Goal: Information Seeking & Learning: Check status

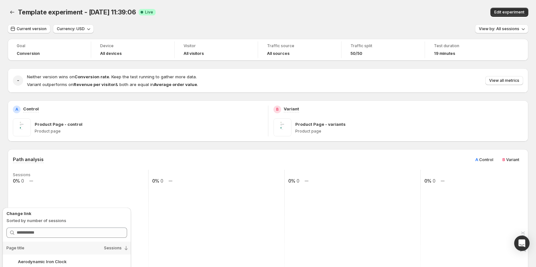
scroll to position [128, 0]
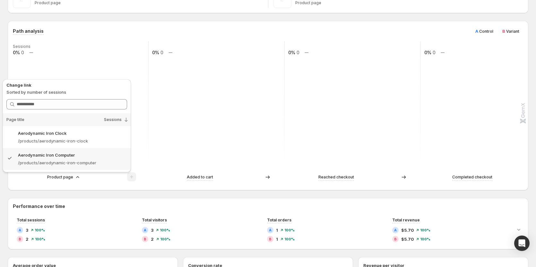
click at [164, 187] on div "Path analysis A Control B Variant Sessions 0% 0 0% 0 0% 0 0% 0 Product page Add…" at bounding box center [268, 105] width 520 height 169
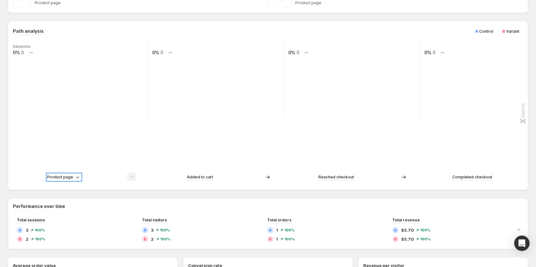
click at [73, 180] on div "Product page" at bounding box center [64, 177] width 34 height 6
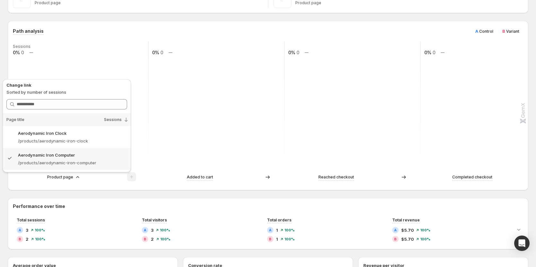
click at [183, 189] on div "Path analysis A Control B Variant Sessions 0% 0 0% 0 0% 0 0% 0 Product page Add…" at bounding box center [268, 105] width 520 height 169
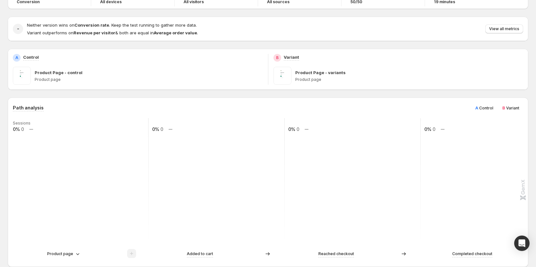
scroll to position [32, 0]
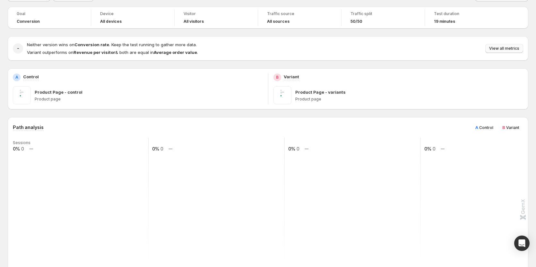
click at [498, 51] on span "View all metrics" at bounding box center [504, 48] width 30 height 5
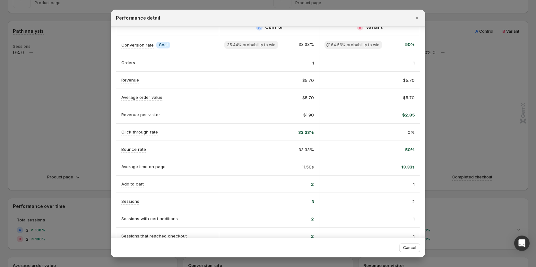
scroll to position [0, 0]
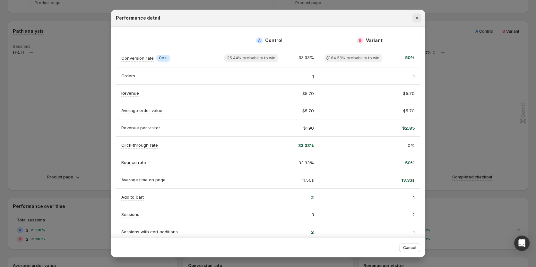
click at [413, 18] on icon "Close" at bounding box center [416, 18] width 6 height 6
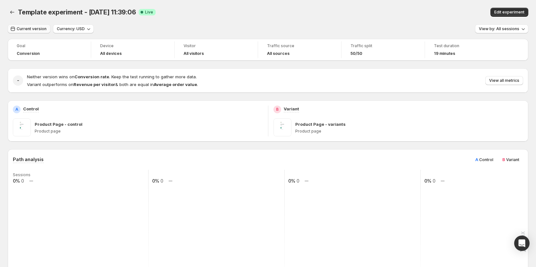
click at [30, 27] on span "Current version" at bounding box center [32, 28] width 30 height 5
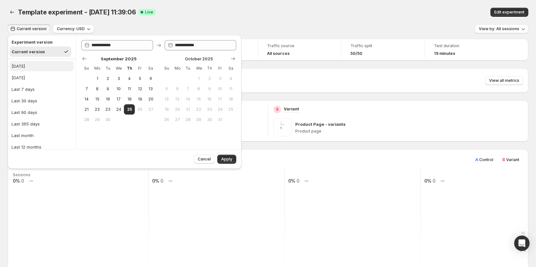
click at [31, 68] on button "[DATE]" at bounding box center [42, 66] width 64 height 10
click at [219, 157] on button "Apply" at bounding box center [226, 159] width 19 height 9
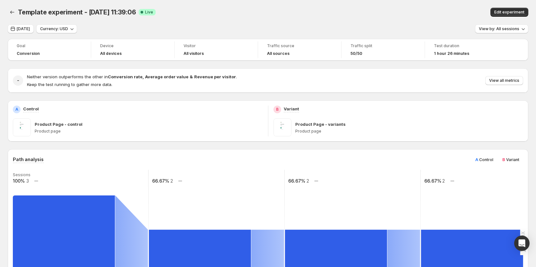
click at [19, 23] on div "Template experiment - [DATE] 11:39:06. This page is ready Template experiment -…" at bounding box center [268, 12] width 520 height 24
click at [21, 29] on span "[DATE]" at bounding box center [23, 28] width 13 height 5
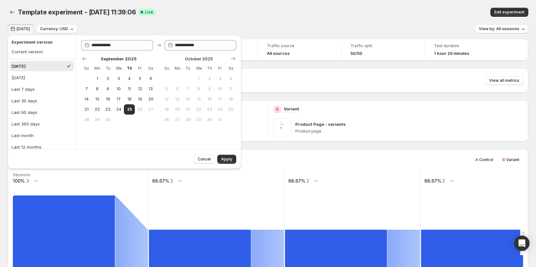
click at [246, 181] on rect at bounding box center [216, 234] width 137 height 128
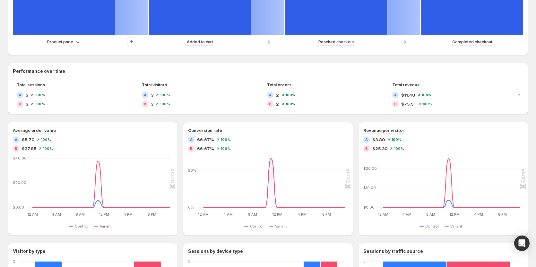
scroll to position [257, 0]
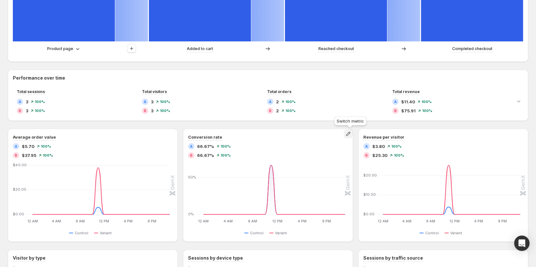
click at [347, 133] on icon "button" at bounding box center [348, 134] width 6 height 6
click at [323, 147] on span "Click-through rate" at bounding box center [324, 147] width 37 height 5
click at [351, 131] on icon "button" at bounding box center [348, 134] width 6 height 6
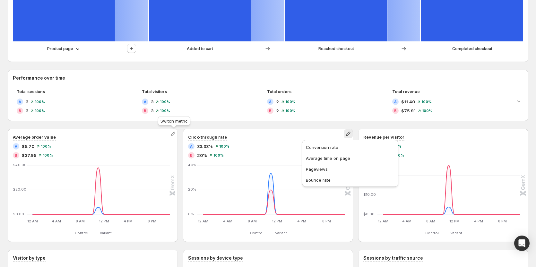
click at [173, 134] on icon "button" at bounding box center [173, 134] width 6 height 6
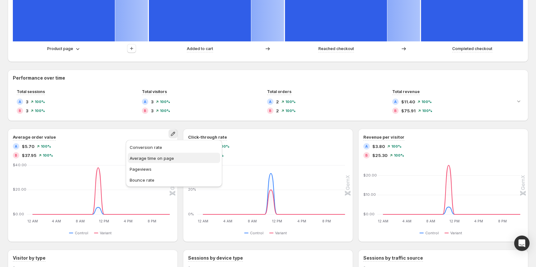
drag, startPoint x: 165, startPoint y: 147, endPoint x: 165, endPoint y: 158, distance: 11.2
click at [165, 158] on ul "Conversion rate Average time on page Pageviews Bounce rate" at bounding box center [174, 163] width 92 height 43
click at [165, 158] on span "Average time on page" at bounding box center [152, 158] width 44 height 5
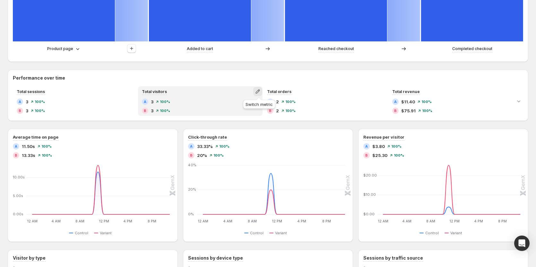
click at [258, 89] on icon "button" at bounding box center [257, 91] width 6 height 6
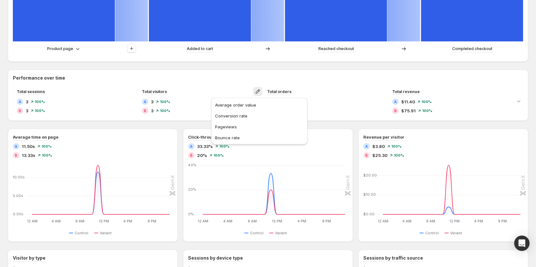
click at [228, 77] on h2 "Performance over time" at bounding box center [268, 78] width 510 height 6
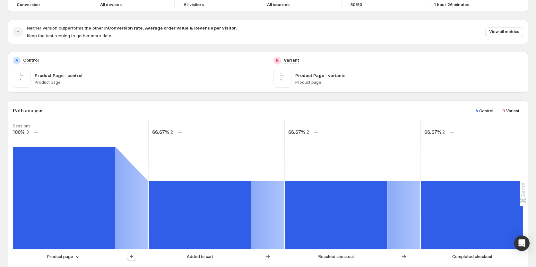
scroll to position [32, 0]
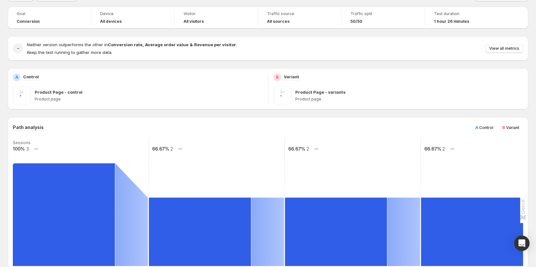
drag, startPoint x: 520, startPoint y: 120, endPoint x: 509, endPoint y: 128, distance: 13.7
click at [518, 121] on div "Path analysis A Control B Variant Sessions 100% 3 66.67% 2 66.67% 2 66.67% 2 Pr…" at bounding box center [268, 201] width 520 height 169
click at [508, 129] on span "B Variant" at bounding box center [510, 127] width 17 height 6
click at [493, 128] on span "Control" at bounding box center [486, 127] width 14 height 5
click at [504, 52] on button "View all metrics" at bounding box center [504, 48] width 38 height 9
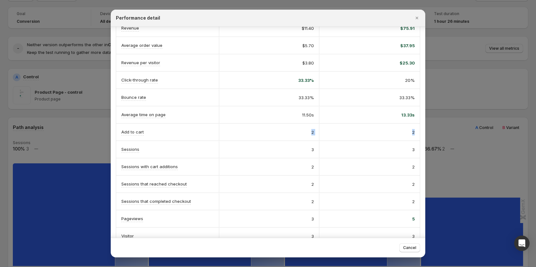
scroll to position [0, 3]
drag, startPoint x: 160, startPoint y: 130, endPoint x: 412, endPoint y: 134, distance: 252.7
click at [412, 134] on div "Add to cart 2 2" at bounding box center [267, 131] width 303 height 17
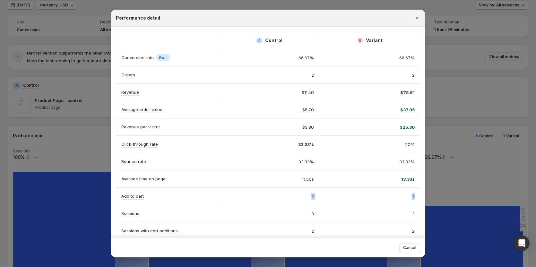
scroll to position [0, 0]
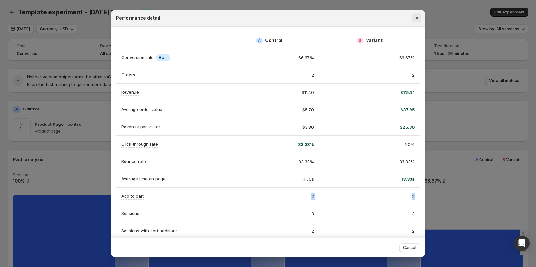
click at [416, 19] on icon "Close" at bounding box center [416, 18] width 3 height 3
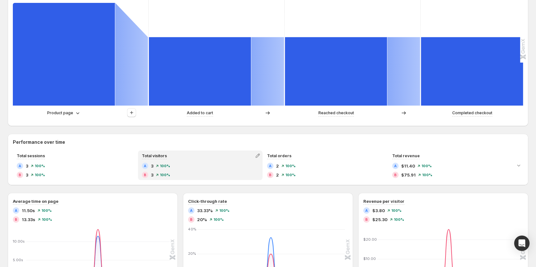
scroll to position [224, 0]
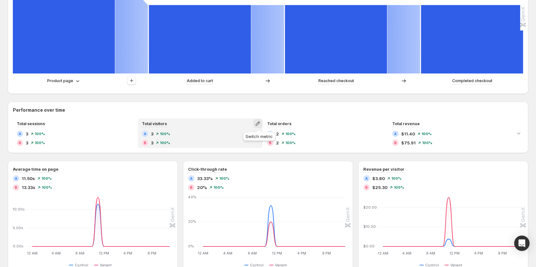
click at [260, 124] on icon "button" at bounding box center [257, 123] width 6 height 6
click at [228, 161] on span "Pageviews" at bounding box center [259, 159] width 89 height 6
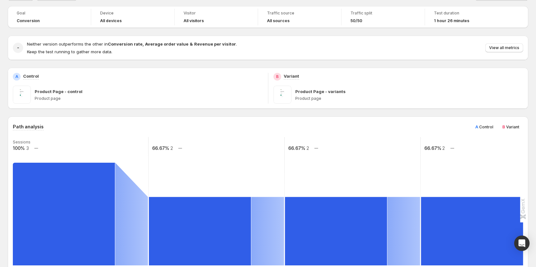
scroll to position [32, 0]
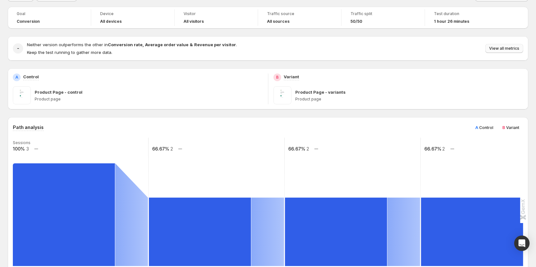
click at [497, 46] on button "View all metrics" at bounding box center [504, 48] width 38 height 9
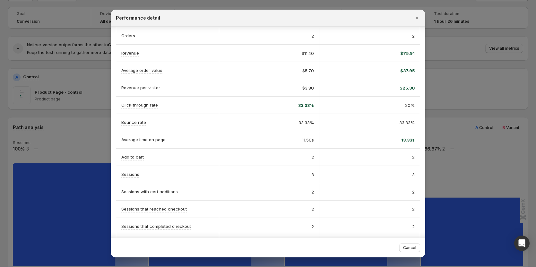
scroll to position [12, 0]
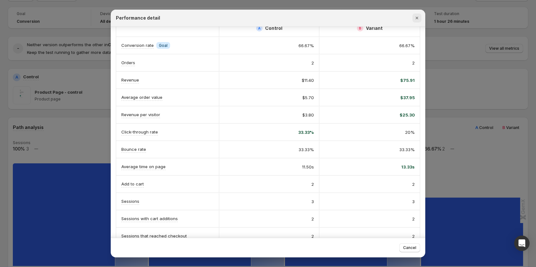
click at [419, 16] on icon "Close" at bounding box center [416, 18] width 6 height 6
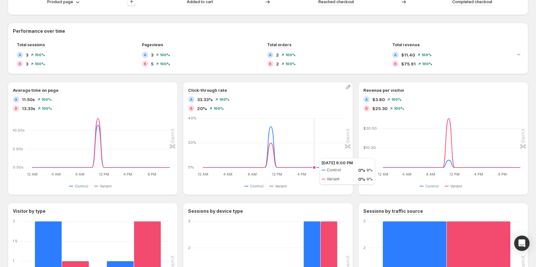
scroll to position [271, 0]
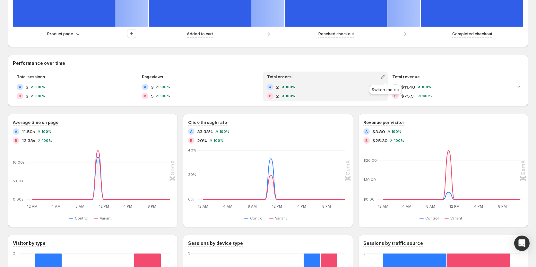
click at [385, 76] on icon "button" at bounding box center [382, 76] width 6 height 6
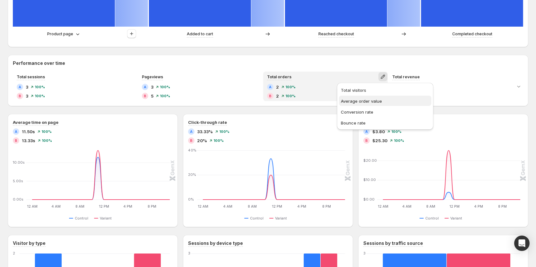
click at [369, 101] on span "Average order value" at bounding box center [361, 100] width 41 height 5
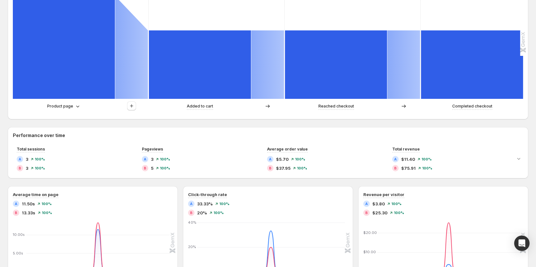
scroll to position [207, 0]
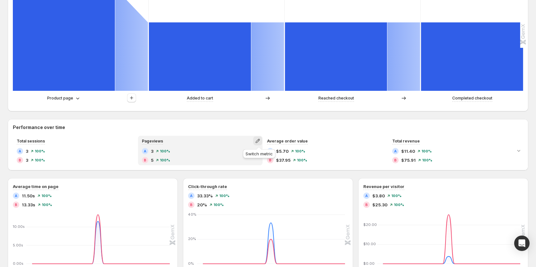
click at [255, 142] on button "button" at bounding box center [257, 140] width 9 height 9
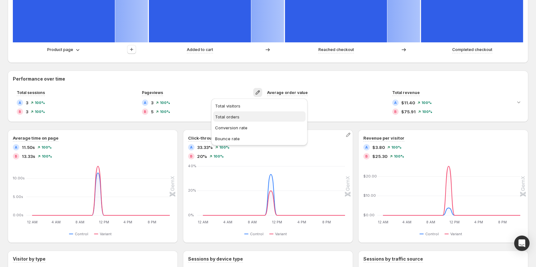
scroll to position [271, 0]
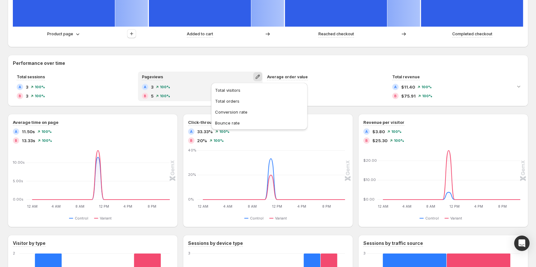
click at [202, 78] on div "Pageviews" at bounding box center [200, 76] width 123 height 9
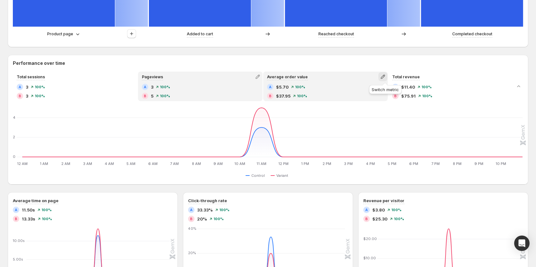
click at [385, 78] on icon "button" at bounding box center [382, 76] width 6 height 6
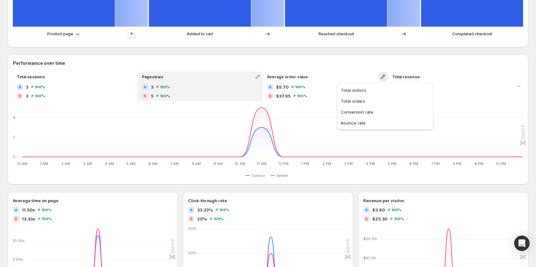
click at [248, 59] on div "Performance over time Total sessions A 3 100% B 3 100% Pageviews A 3 100% B 5 1…" at bounding box center [268, 120] width 520 height 130
click at [260, 79] on icon "button" at bounding box center [257, 76] width 6 height 6
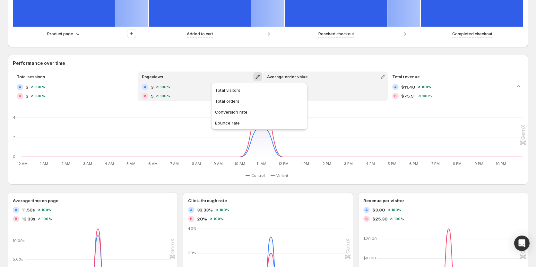
click at [317, 77] on div "Average order value" at bounding box center [325, 76] width 123 height 9
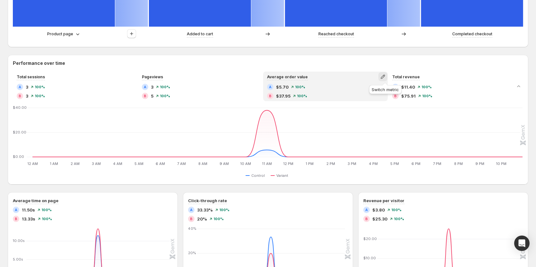
click at [386, 77] on icon "button" at bounding box center [382, 76] width 6 height 6
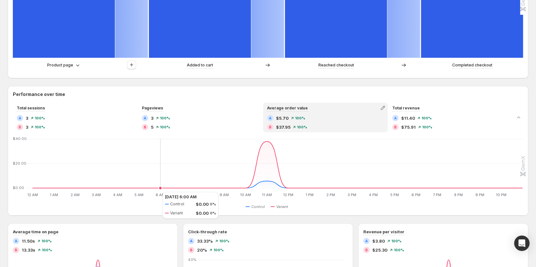
scroll to position [224, 0]
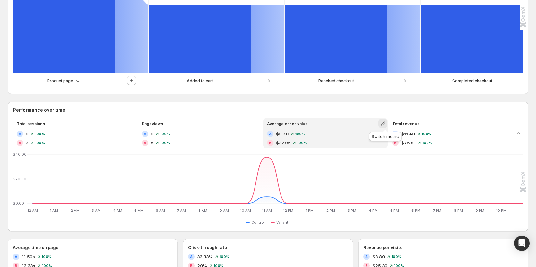
click at [384, 123] on icon "button" at bounding box center [382, 123] width 6 height 6
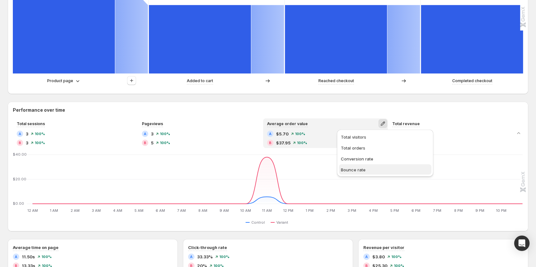
click at [364, 168] on span "Bounce rate" at bounding box center [353, 169] width 25 height 5
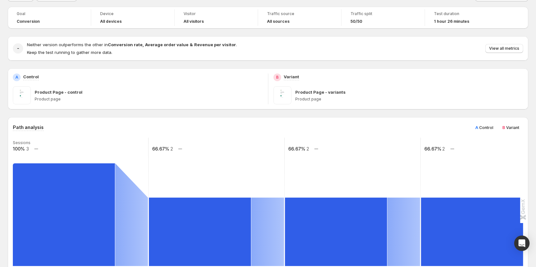
scroll to position [0, 0]
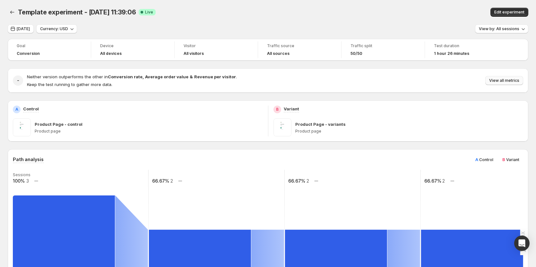
click at [497, 80] on span "View all metrics" at bounding box center [504, 80] width 30 height 5
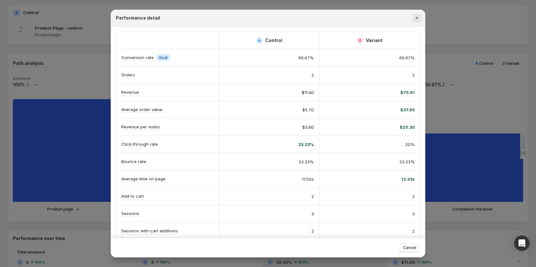
click at [418, 20] on icon "Close" at bounding box center [416, 18] width 6 height 6
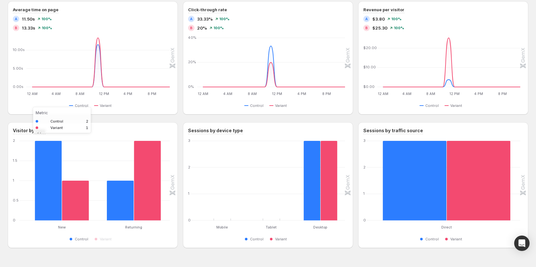
scroll to position [478, 0]
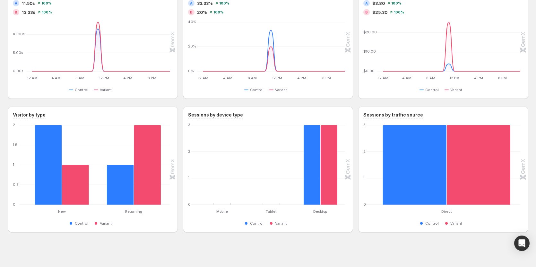
click at [473, 210] on rect at bounding box center [477, 164] width 63 height 99
drag, startPoint x: 448, startPoint y: 212, endPoint x: 455, endPoint y: 213, distance: 6.7
click at [455, 213] on g at bounding box center [447, 164] width 128 height 99
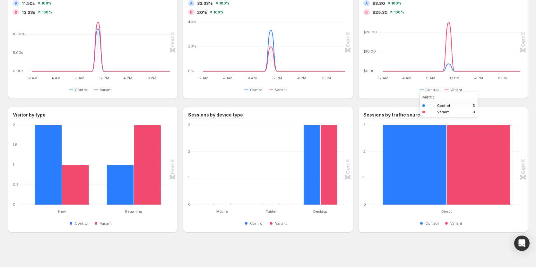
drag, startPoint x: 454, startPoint y: 213, endPoint x: 440, endPoint y: 212, distance: 14.1
click at [440, 212] on g at bounding box center [447, 164] width 128 height 99
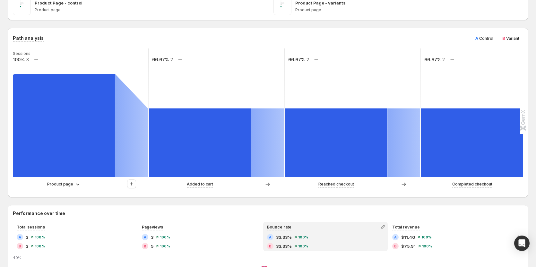
scroll to position [29, 0]
